Goal: Find specific page/section: Find specific page/section

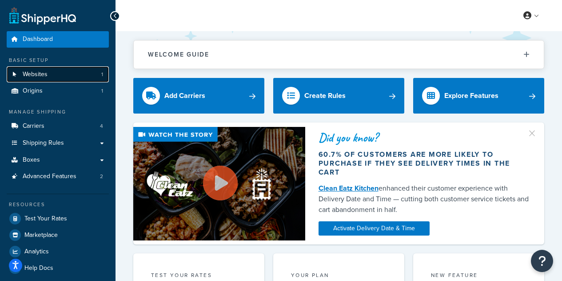
click at [58, 70] on link "Websites 1" at bounding box center [58, 74] width 102 height 16
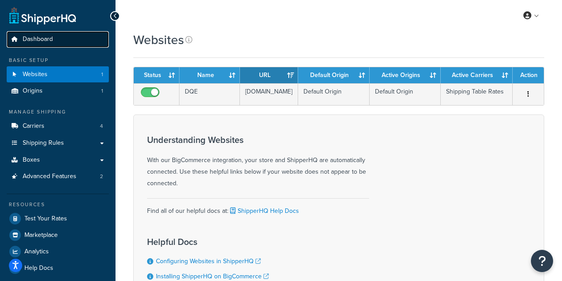
click at [31, 36] on span "Dashboard" at bounding box center [38, 40] width 30 height 8
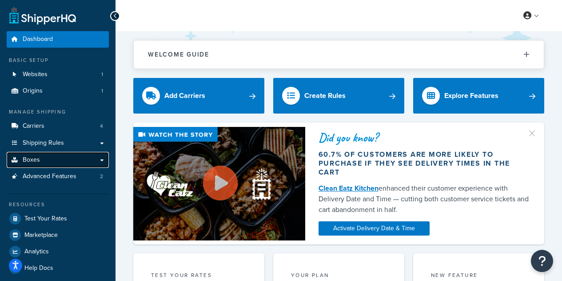
click at [60, 164] on link "Boxes" at bounding box center [58, 160] width 102 height 16
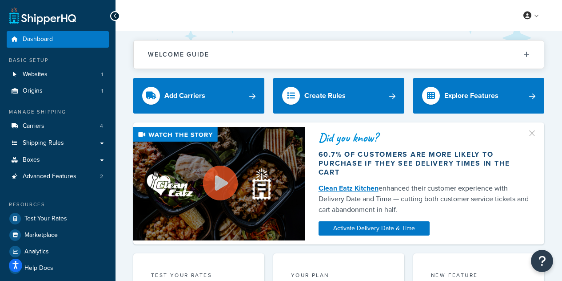
click at [56, 18] on link at bounding box center [42, 16] width 67 height 18
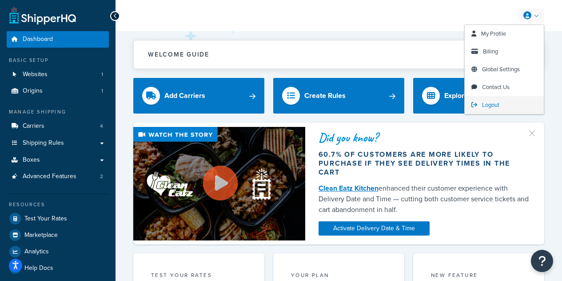
click at [499, 108] on span "Logout" at bounding box center [490, 104] width 17 height 8
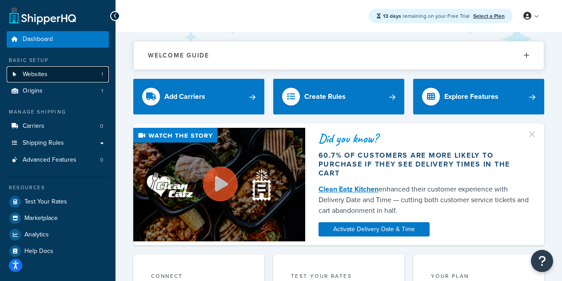
click at [52, 77] on link "Websites 1" at bounding box center [58, 74] width 102 height 16
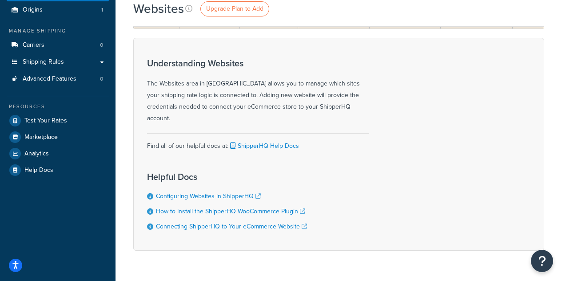
scroll to position [93, 0]
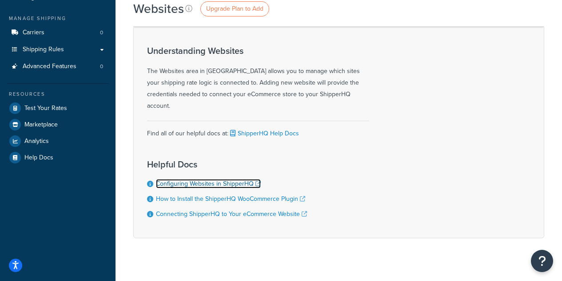
click at [197, 179] on link "Configuring Websites in ShipperHQ" at bounding box center [208, 183] width 105 height 9
